Goal: Transaction & Acquisition: Subscribe to service/newsletter

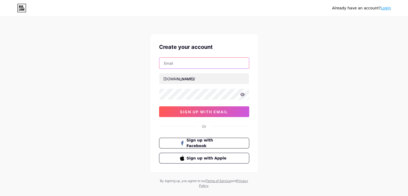
click at [204, 64] on input "text" at bounding box center [204, 63] width 90 height 11
type input "[EMAIL_ADDRESS][DOMAIN_NAME]"
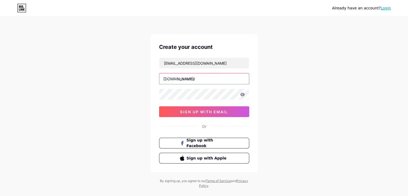
click at [198, 80] on input "text" at bounding box center [204, 78] width 90 height 11
paste input "pearlprecisionproducts"
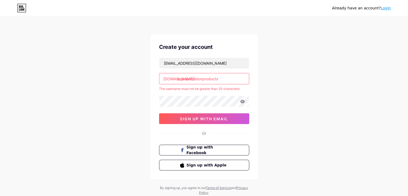
click at [261, 88] on div "Already have an account? Login Create your account pearlsanitaryproducts@gmail.…" at bounding box center [204, 106] width 408 height 212
drag, startPoint x: 225, startPoint y: 81, endPoint x: 203, endPoint y: 81, distance: 22.6
click at [203, 81] on input "pearlprecisionproducts" at bounding box center [204, 78] width 90 height 11
type input "pearlprecision"
click at [321, 102] on div "Already have an account? Login Create your account pearlsanitaryproducts@gmail.…" at bounding box center [204, 106] width 408 height 212
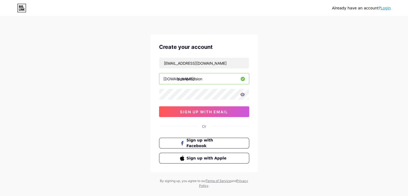
click at [115, 106] on div "Already have an account? Login Create your account pearlsanitaryproducts@gmail.…" at bounding box center [204, 102] width 408 height 205
click at [177, 111] on button "sign up with email" at bounding box center [204, 111] width 90 height 11
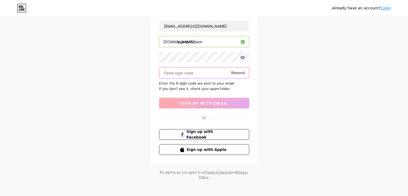
scroll to position [38, 0]
click at [195, 69] on input "text" at bounding box center [204, 72] width 90 height 11
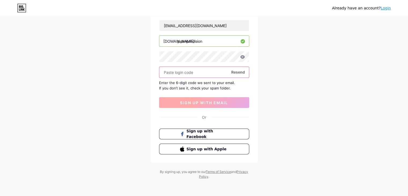
paste input "354061"
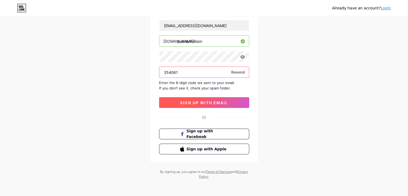
type input "354061"
click at [214, 104] on button "sign up with email" at bounding box center [204, 102] width 90 height 11
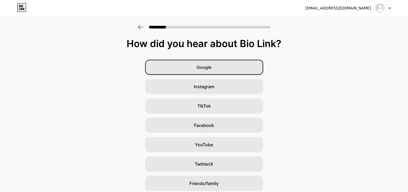
click at [202, 68] on span "Google" at bounding box center [204, 67] width 15 height 6
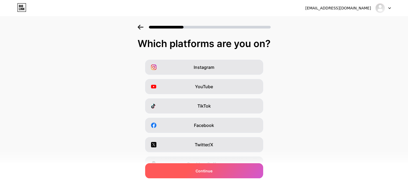
click at [192, 169] on div "Continue" at bounding box center [204, 170] width 118 height 15
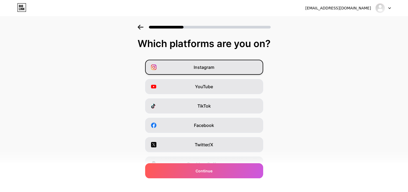
click at [208, 71] on div "Instagram" at bounding box center [204, 67] width 118 height 15
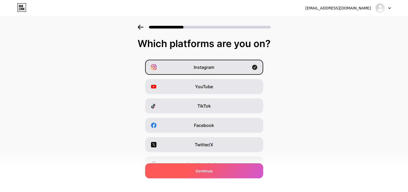
click at [205, 168] on span "Continue" at bounding box center [204, 171] width 17 height 6
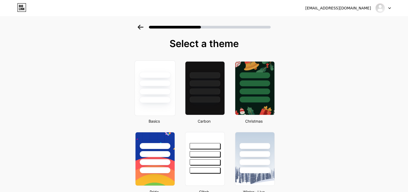
click at [165, 97] on div at bounding box center [154, 100] width 31 height 6
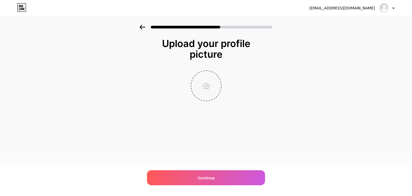
click at [209, 91] on input "file" at bounding box center [206, 86] width 30 height 30
type input "C:\fakepath\pearlprecisionproducts logo.jpg"
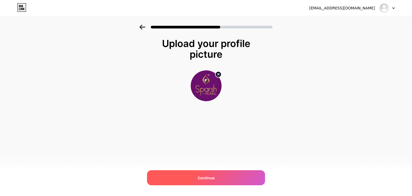
click at [217, 181] on div "Continue" at bounding box center [206, 177] width 118 height 15
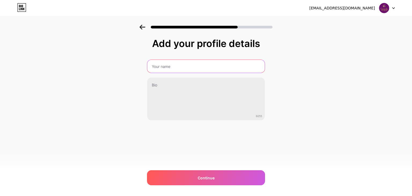
click at [191, 68] on input "text" at bounding box center [206, 66] width 118 height 13
type input "Pearl Precision Products"
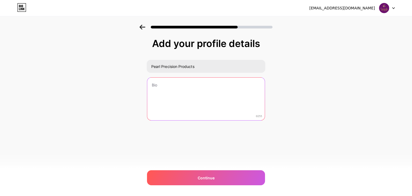
click at [203, 98] on textarea at bounding box center [206, 99] width 118 height 43
paste textarea "Pearl Precision Products Pvt. Ltd. is one of India’s largest manufacturers of b…"
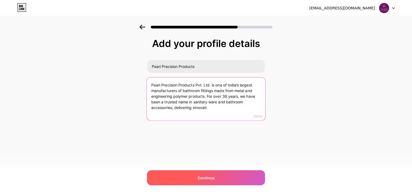
type textarea "Pearl Precision Products Pvt. Ltd. is one of India’s largest manufacturers of b…"
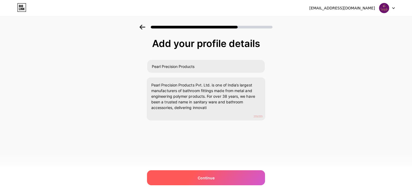
click at [211, 173] on div "Continue" at bounding box center [206, 177] width 118 height 15
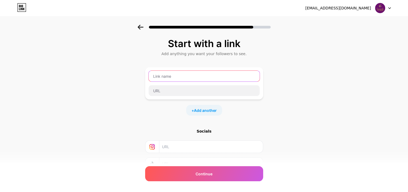
click at [191, 75] on input "text" at bounding box center [204, 76] width 111 height 11
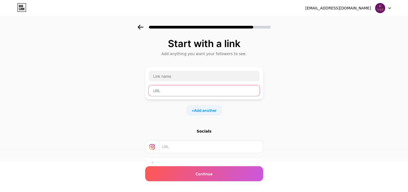
click at [179, 86] on input "text" at bounding box center [204, 90] width 111 height 11
paste input "https://pearlprecisionproducts.com/"
type input "https://pearlprecisionproducts.com/"
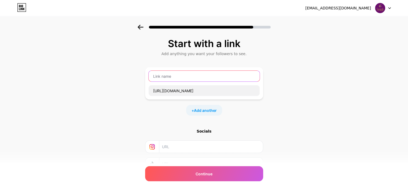
click at [174, 75] on input "text" at bounding box center [204, 76] width 111 height 11
paste input "Pearl Precision Products"
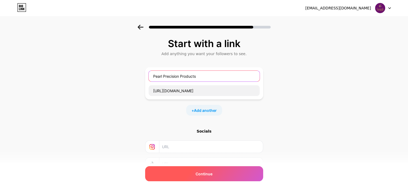
type input "Pearl Precision Products"
click at [206, 170] on div "Continue" at bounding box center [204, 173] width 118 height 15
click at [214, 170] on div "Continue" at bounding box center [204, 173] width 118 height 15
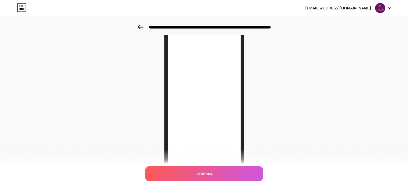
scroll to position [54, 0]
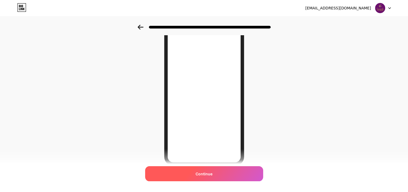
click at [231, 173] on div "Continue" at bounding box center [204, 173] width 118 height 15
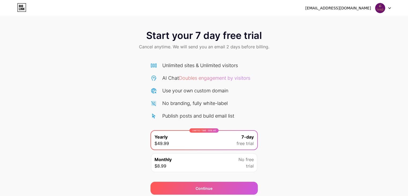
click at [380, 5] on img at bounding box center [380, 8] width 10 height 10
click at [24, 8] on icon at bounding box center [21, 7] width 9 height 9
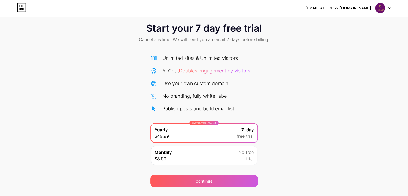
scroll to position [20, 0]
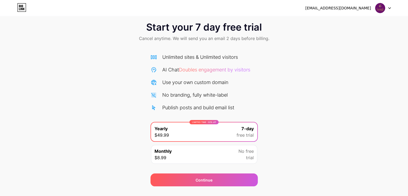
scroll to position [20, 0]
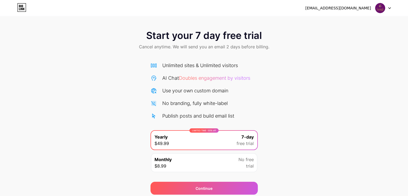
click at [392, 5] on div "pearlsanitaryproducts@gmail.com Logout" at bounding box center [204, 8] width 408 height 10
click at [390, 8] on icon at bounding box center [390, 8] width 2 height 1
click at [355, 9] on div "[EMAIL_ADDRESS][DOMAIN_NAME]" at bounding box center [338, 8] width 66 height 6
click at [381, 9] on img at bounding box center [380, 8] width 10 height 10
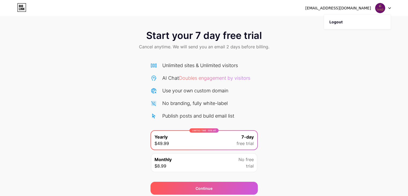
click at [381, 9] on img at bounding box center [380, 8] width 10 height 10
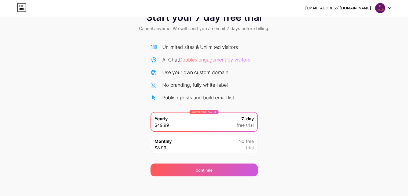
scroll to position [20, 0]
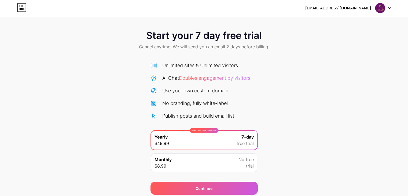
click at [286, 100] on div "Start your 7 day free trial Cancel anytime. We will send you an email 2 days be…" at bounding box center [204, 110] width 408 height 170
click at [352, 11] on div "[EMAIL_ADDRESS][DOMAIN_NAME]" at bounding box center [338, 8] width 66 height 6
click at [351, 9] on div "[EMAIL_ADDRESS][DOMAIN_NAME]" at bounding box center [338, 8] width 66 height 6
click at [380, 9] on img at bounding box center [380, 8] width 10 height 10
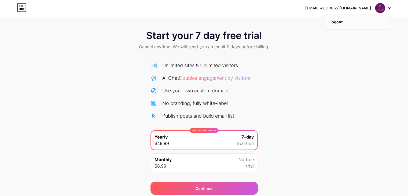
click at [352, 21] on li "Logout" at bounding box center [357, 22] width 67 height 14
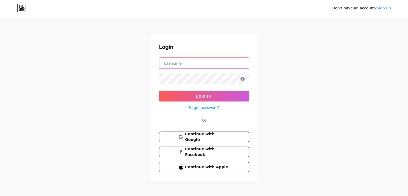
type input "[EMAIL_ADDRESS][DOMAIN_NAME]"
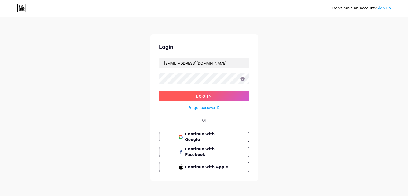
click at [200, 94] on span "Log In" at bounding box center [204, 96] width 16 height 5
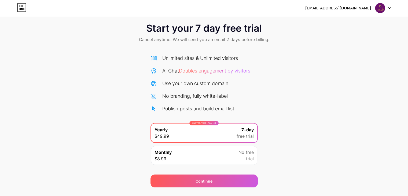
scroll to position [20, 0]
